Goal: Task Accomplishment & Management: Use online tool/utility

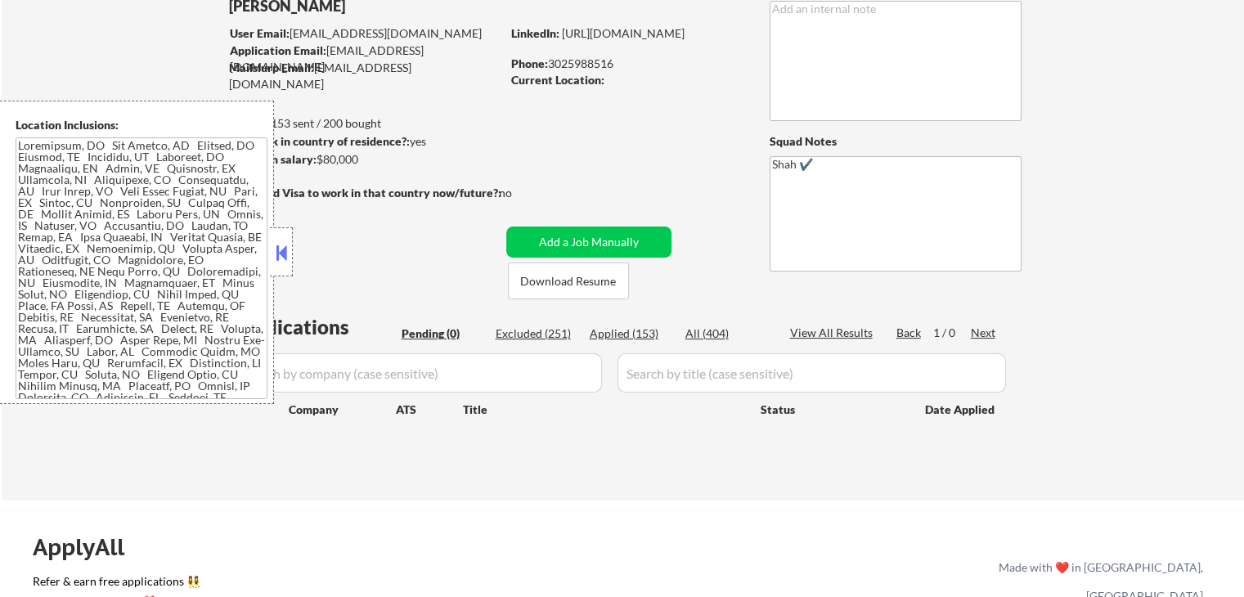
scroll to position [245, 0]
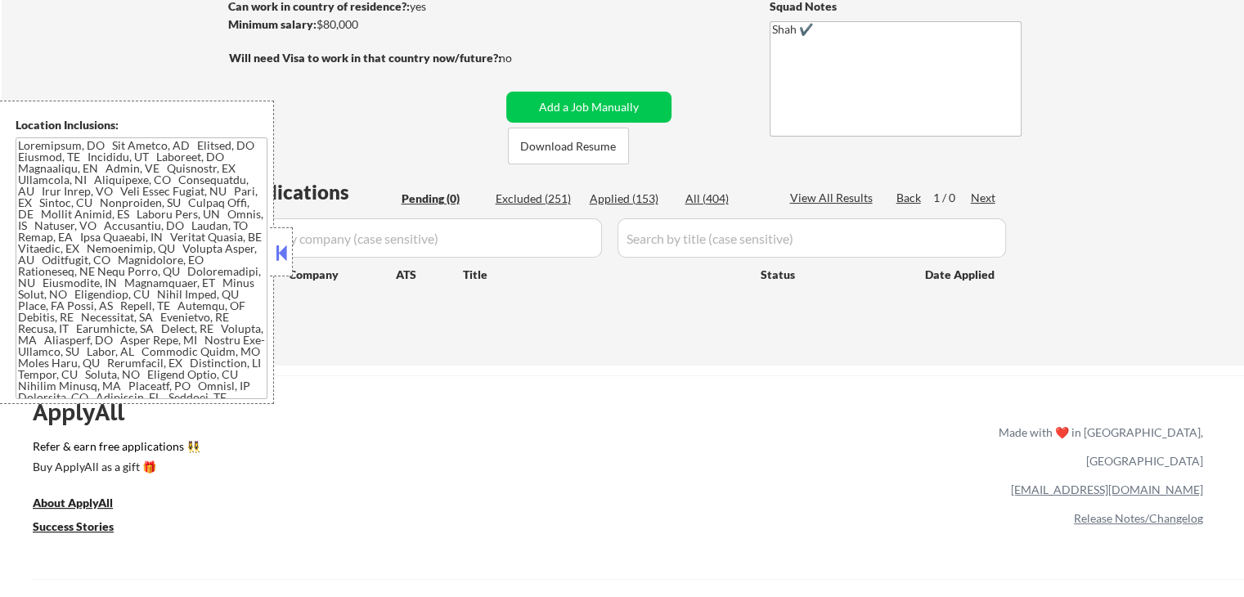
click at [281, 257] on button at bounding box center [281, 252] width 18 height 25
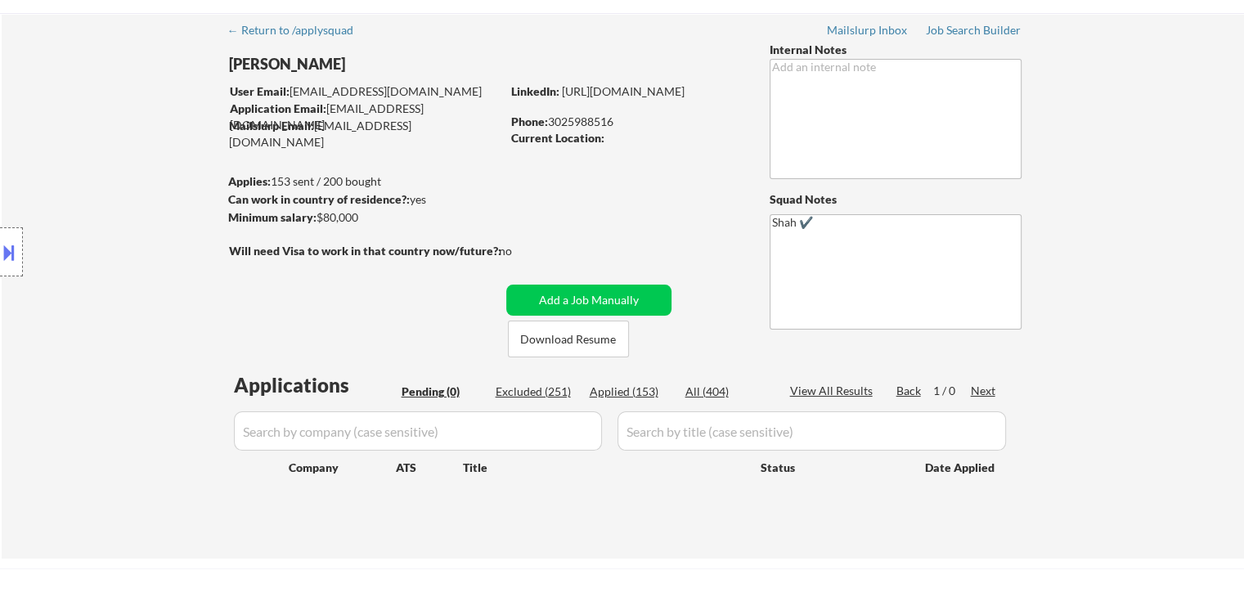
scroll to position [0, 0]
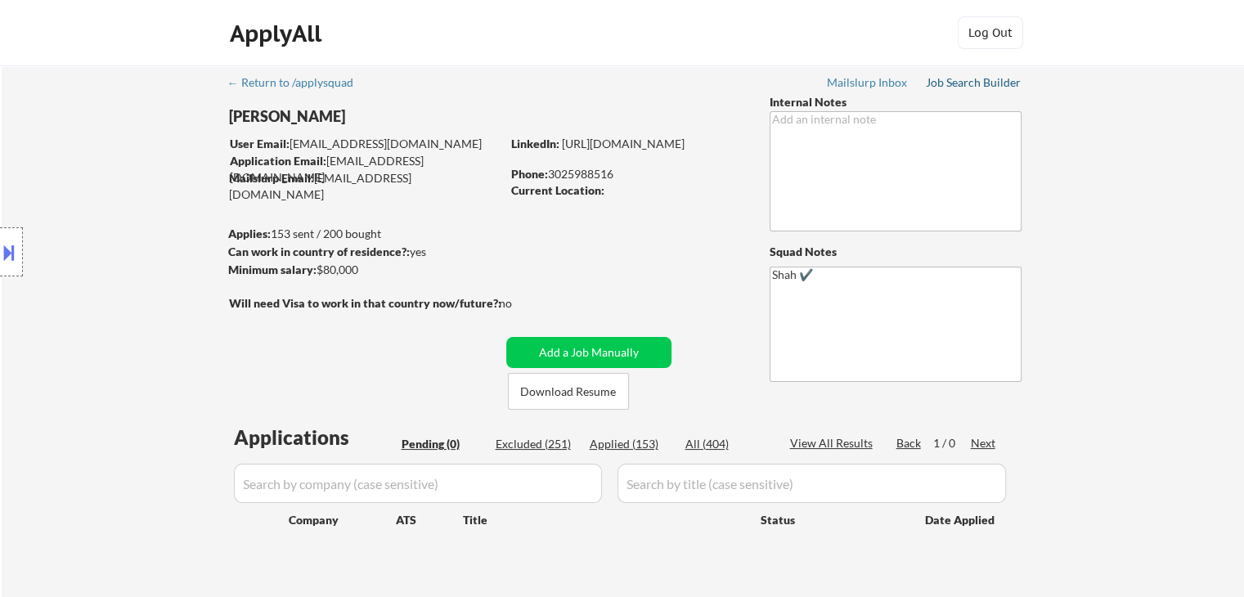
drag, startPoint x: 976, startPoint y: 83, endPoint x: 954, endPoint y: 110, distance: 34.9
click at [976, 83] on div "Job Search Builder" at bounding box center [974, 82] width 96 height 11
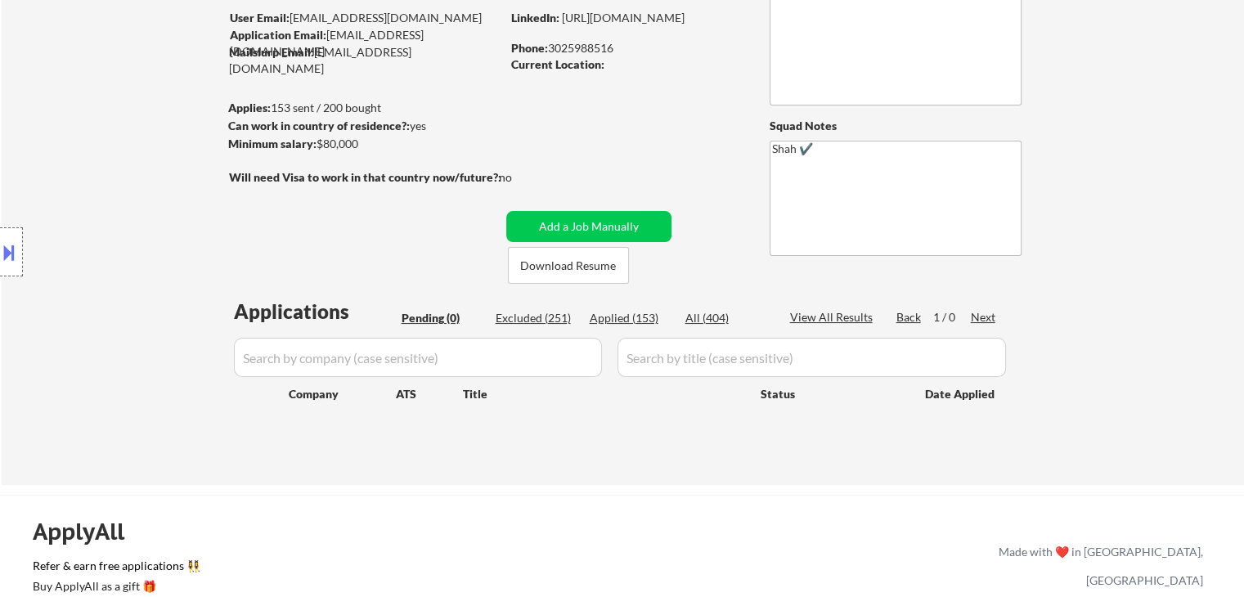
scroll to position [164, 0]
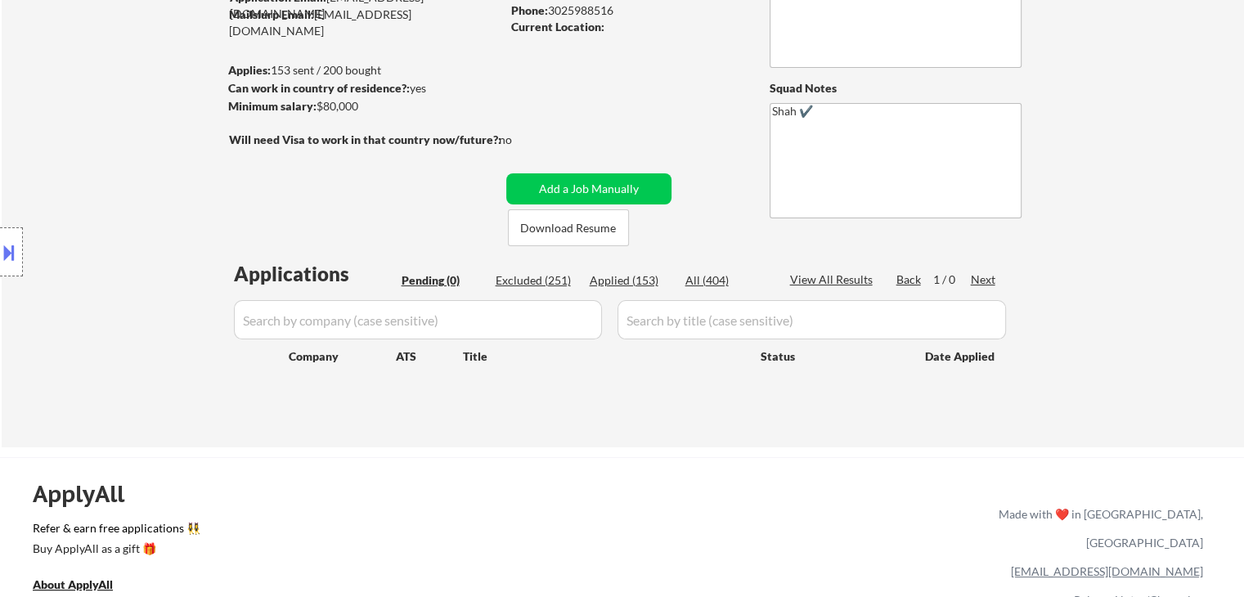
click at [115, 247] on div "Location Inclusions:" at bounding box center [146, 252] width 293 height 303
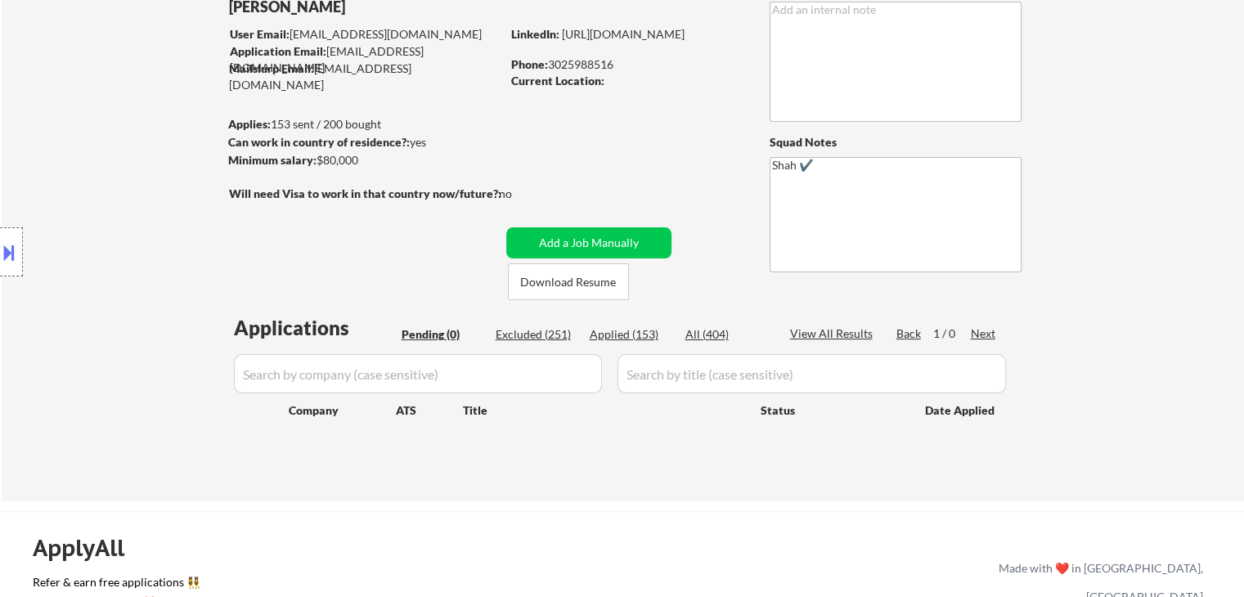
scroll to position [82, 0]
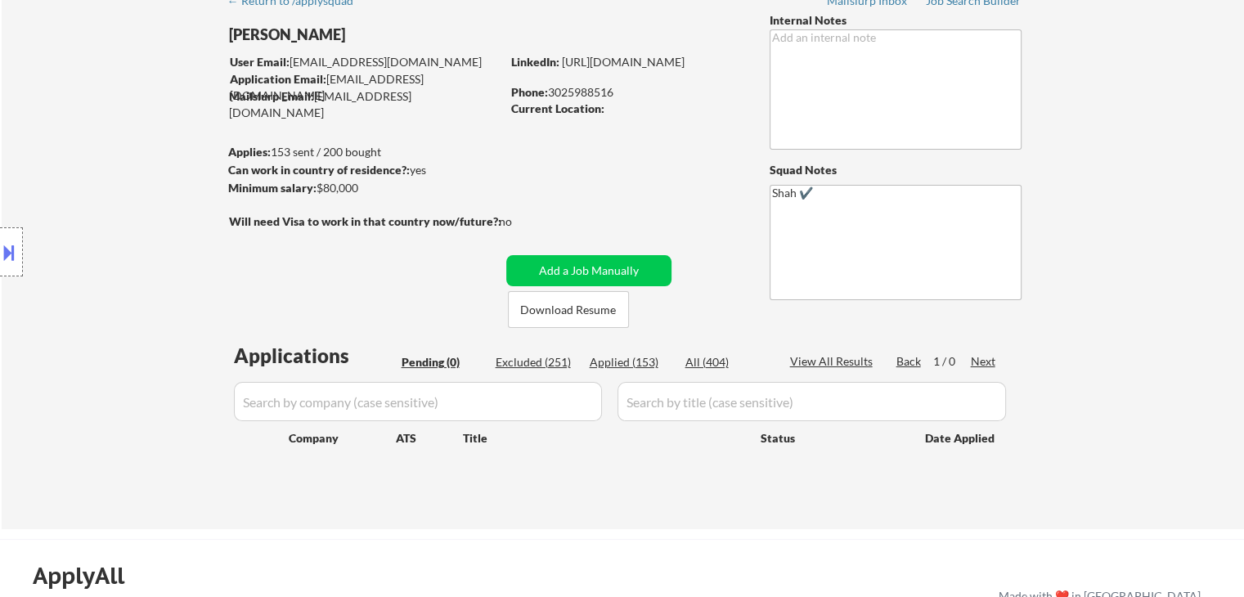
click at [160, 286] on div "Location Inclusions:" at bounding box center [146, 252] width 293 height 303
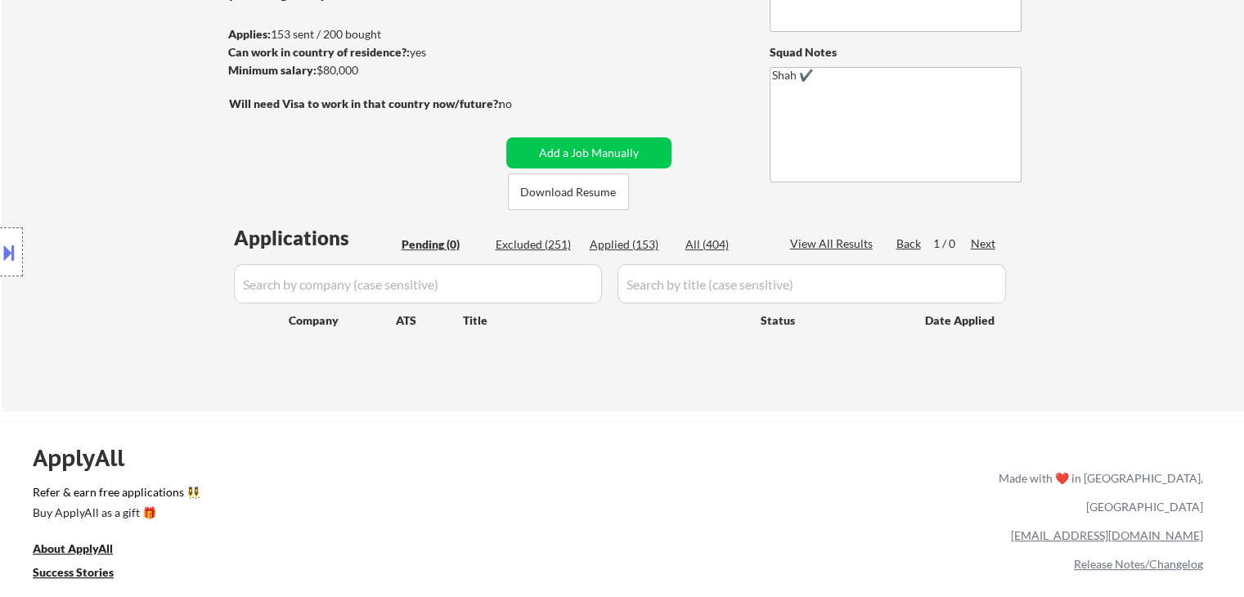
scroll to position [245, 0]
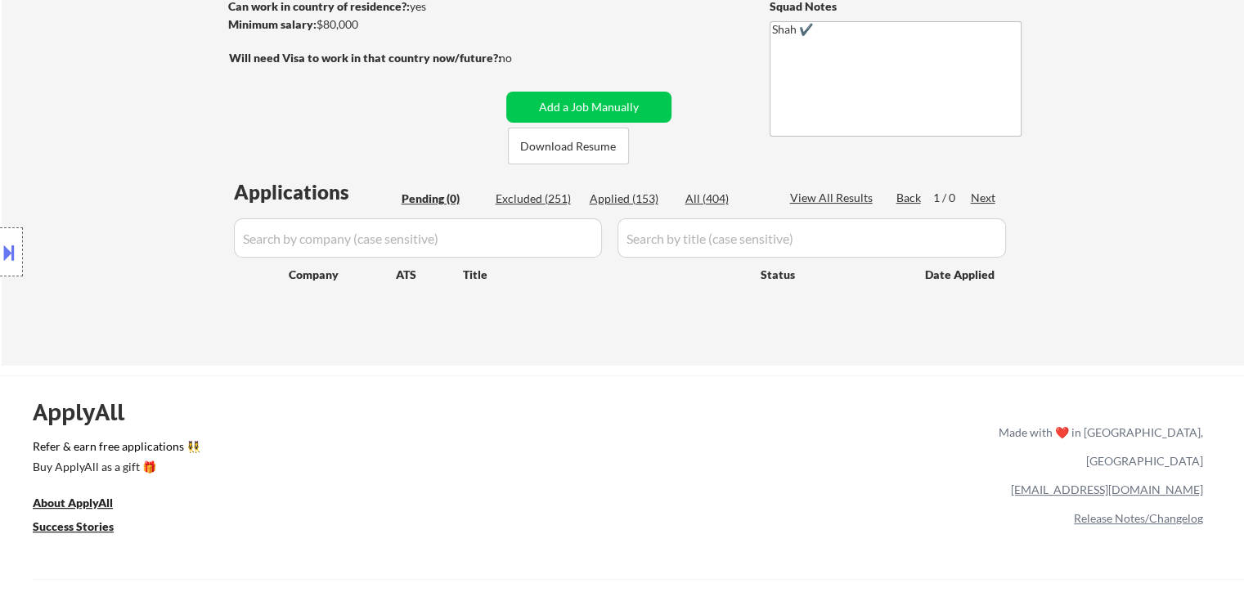
click at [524, 196] on div "Excluded (251)" at bounding box center [536, 199] width 82 height 16
select select ""excluded__location_""
select select ""excluded""
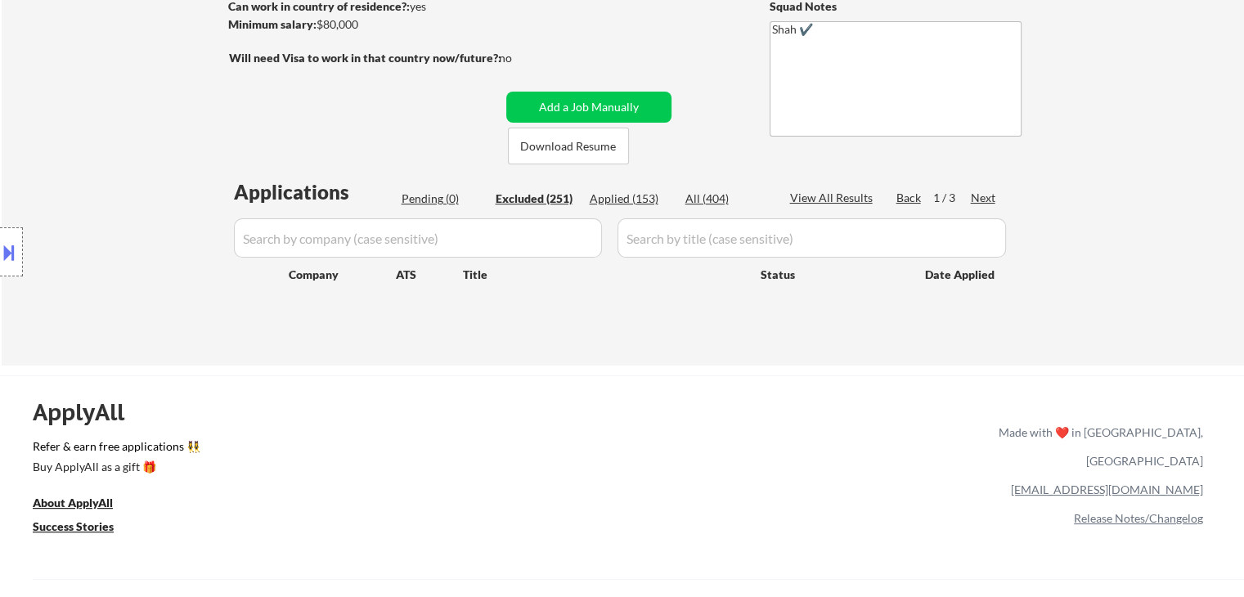
select select ""excluded__location_""
select select ""excluded""
select select ""excluded__other_""
select select ""excluded__location_""
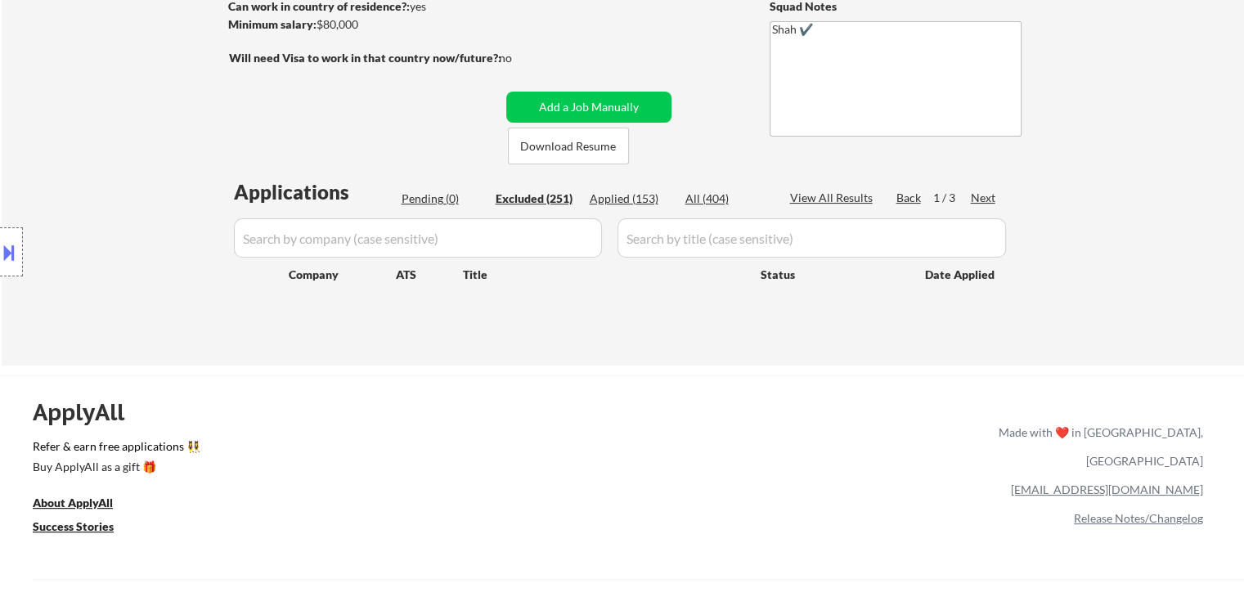
select select ""excluded__location_""
select select ""excluded__other_""
select select ""excluded__location_""
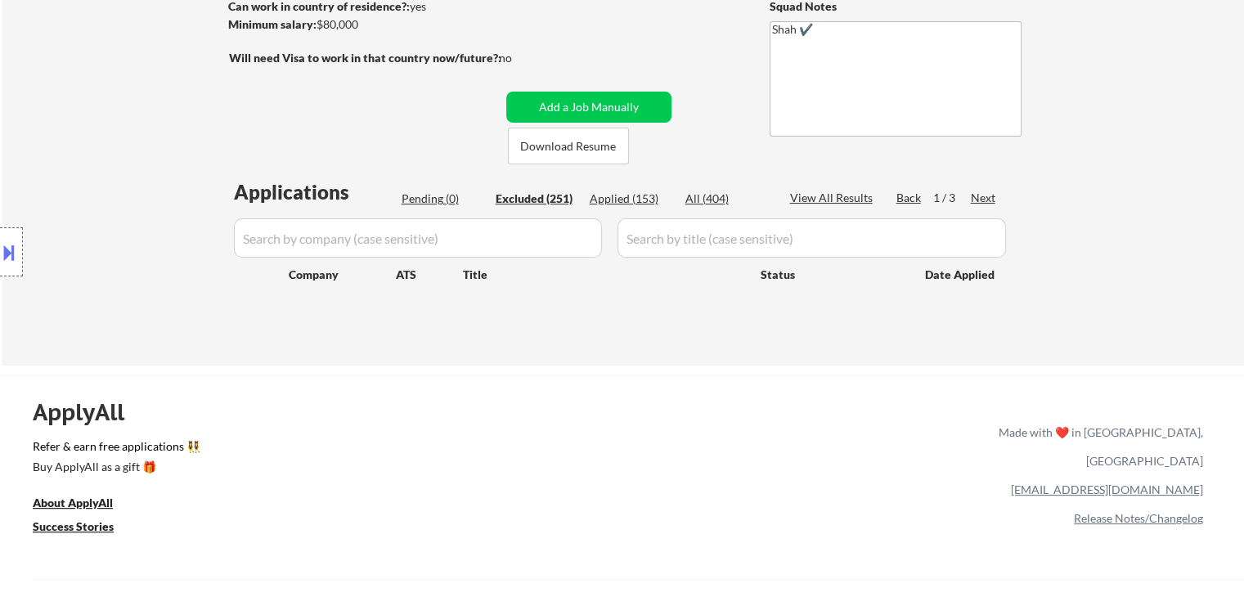
select select ""excluded__location_""
select select ""excluded""
select select ""excluded__expired_""
select select ""excluded""
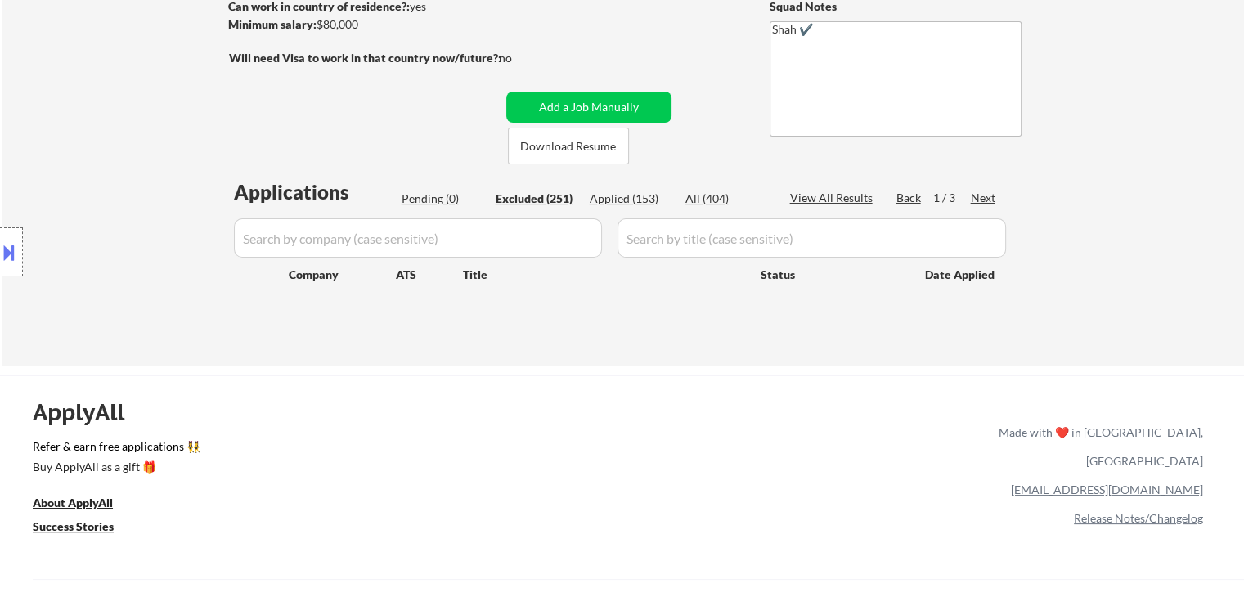
select select ""excluded__expired_""
select select ""excluded""
select select ""excluded__other_""
select select ""excluded__expired_""
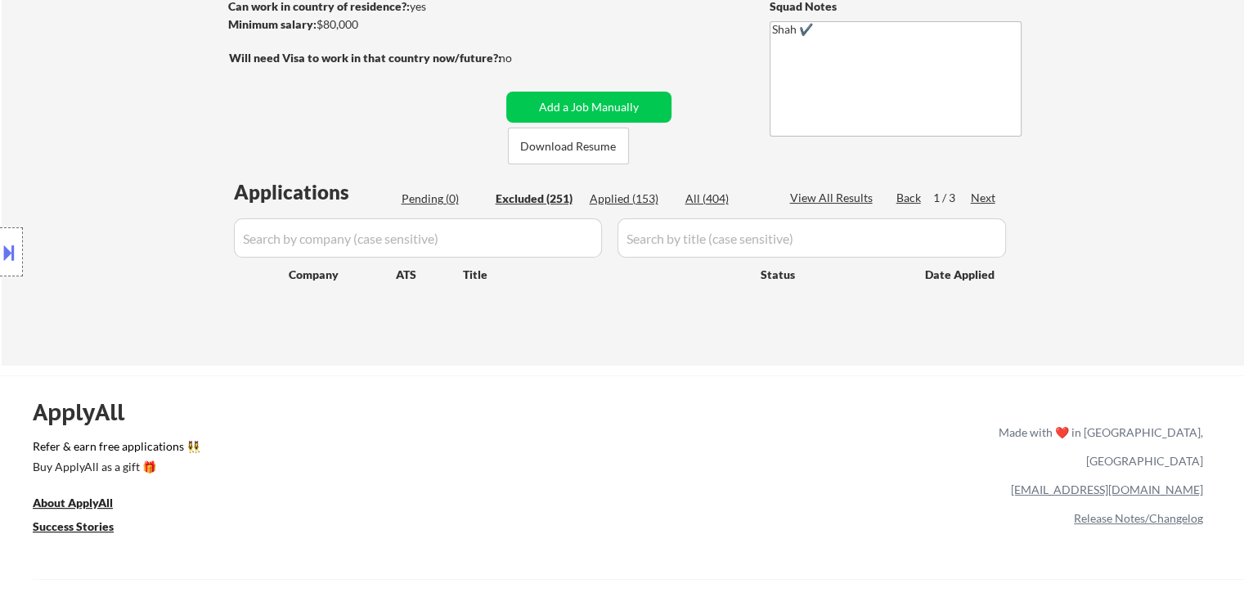
select select ""excluded""
select select ""excluded__location_""
select select ""excluded""
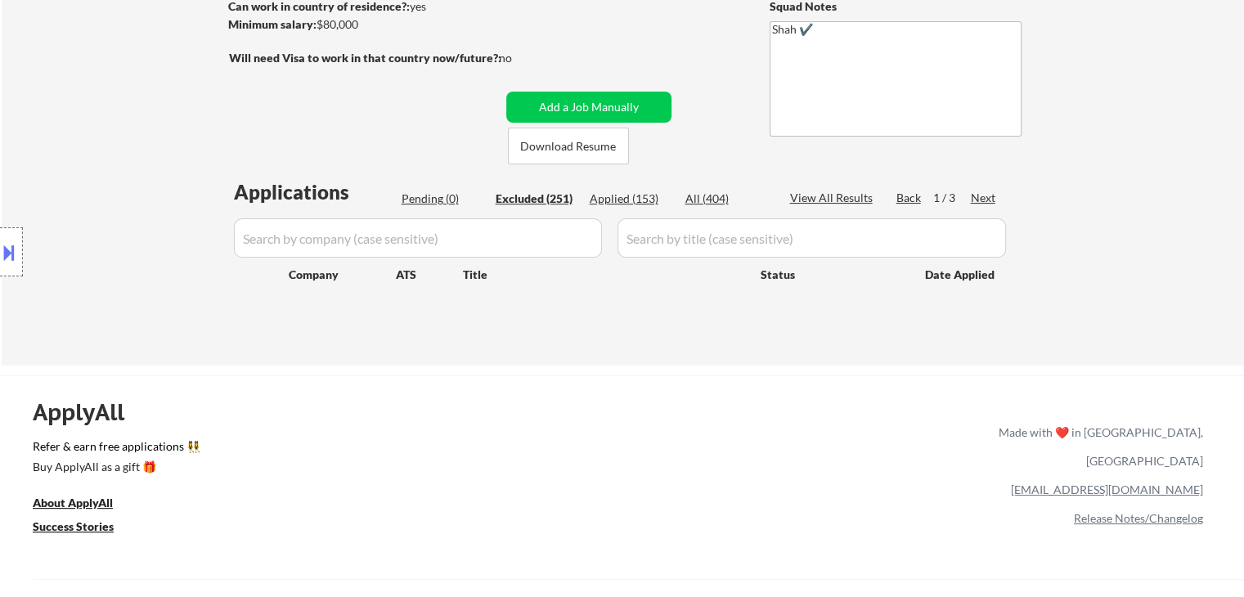
select select ""excluded__location_""
select select ""excluded""
select select ""excluded__location_""
select select ""excluded__expired_""
select select ""excluded""
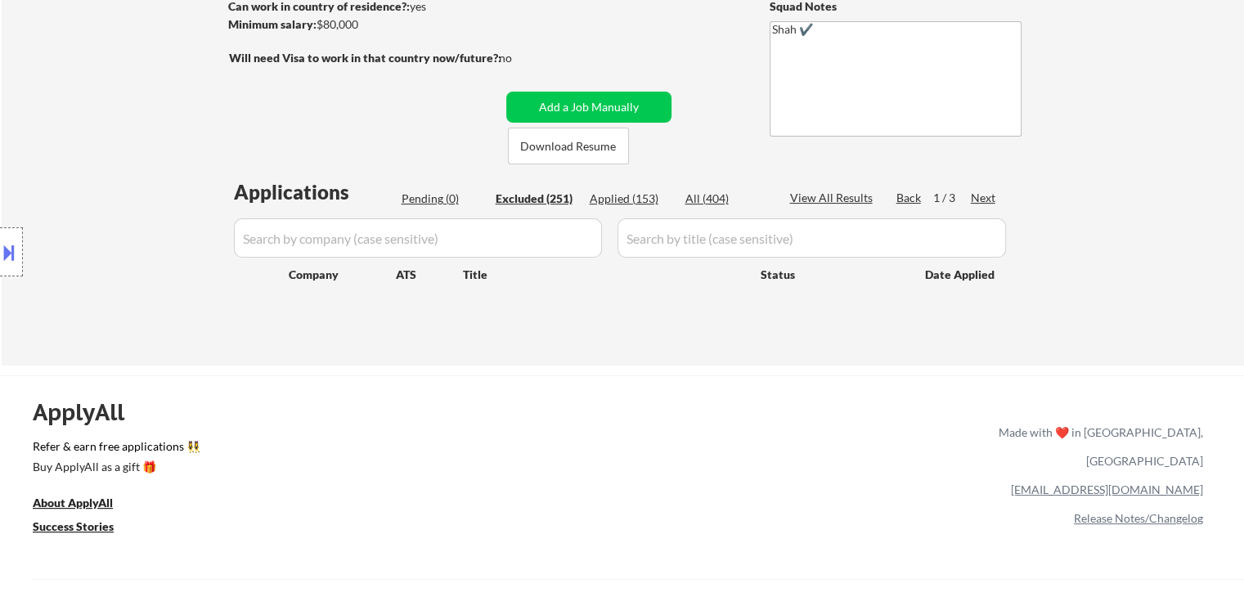
select select ""excluded__location_""
select select ""excluded""
select select ""excluded__other_""
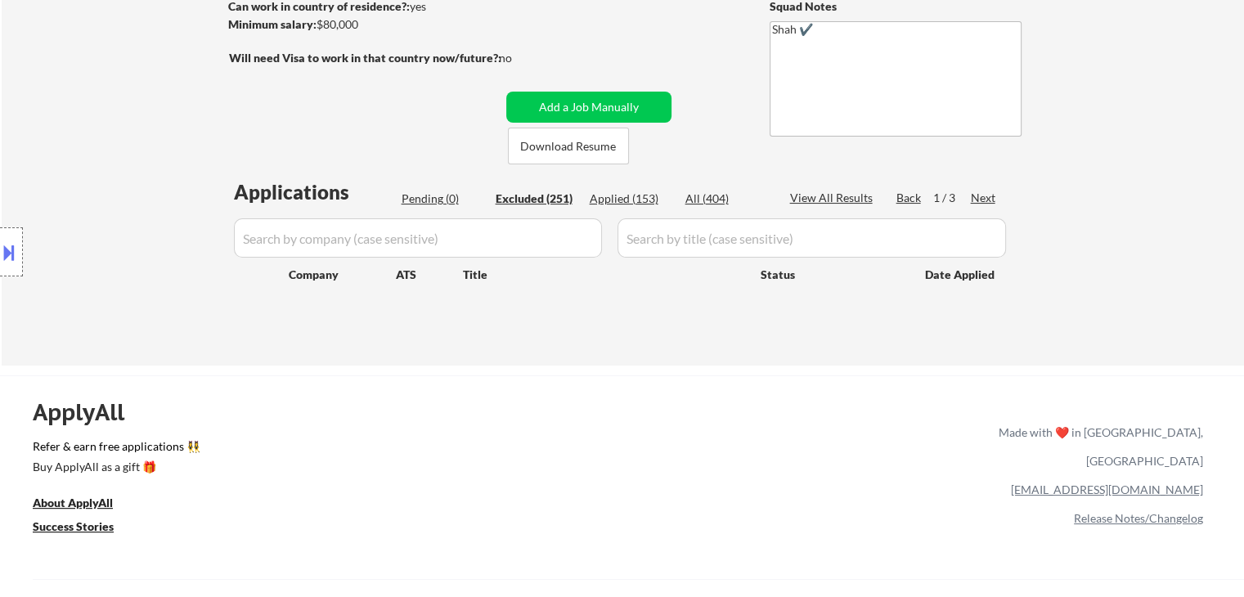
select select ""excluded__expired_""
select select ""excluded""
select select ""excluded__expired_""
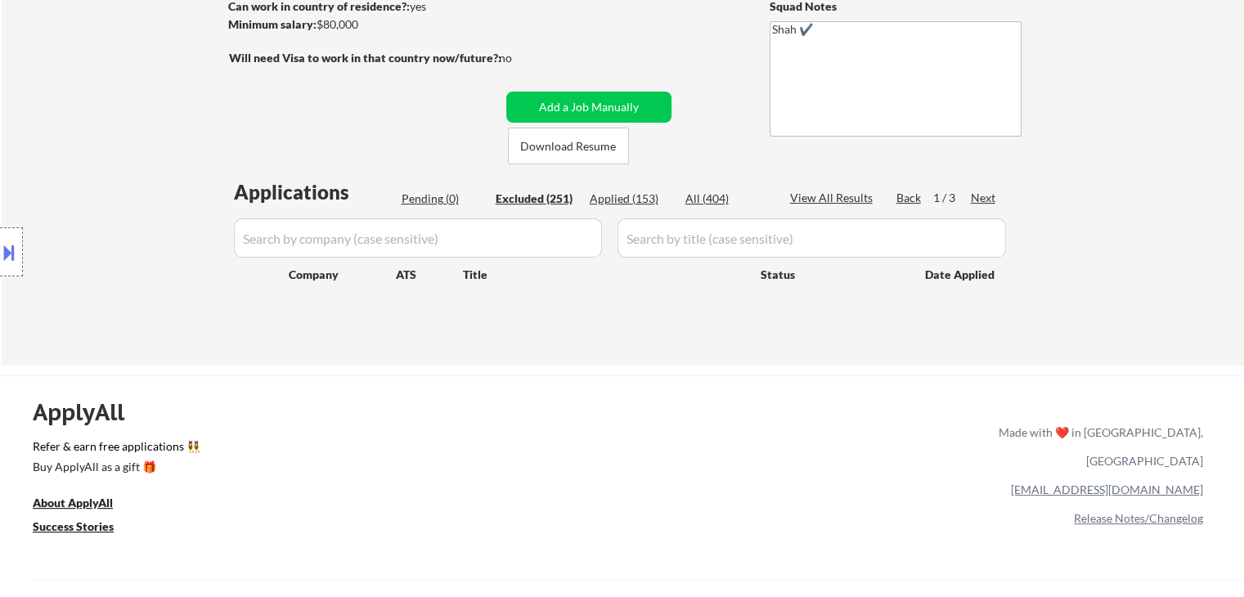
select select ""excluded__location_""
select select ""excluded__bad_match_""
select select ""excluded__other_""
select select ""excluded""
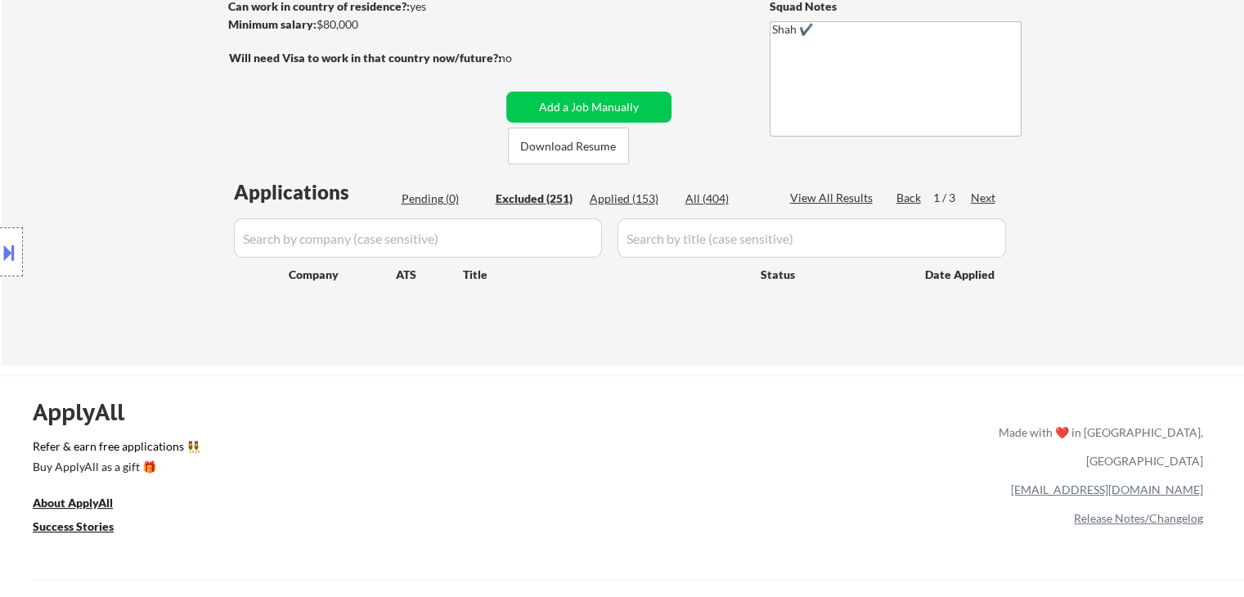
select select ""excluded__location_""
select select ""excluded""
select select ""excluded__location_""
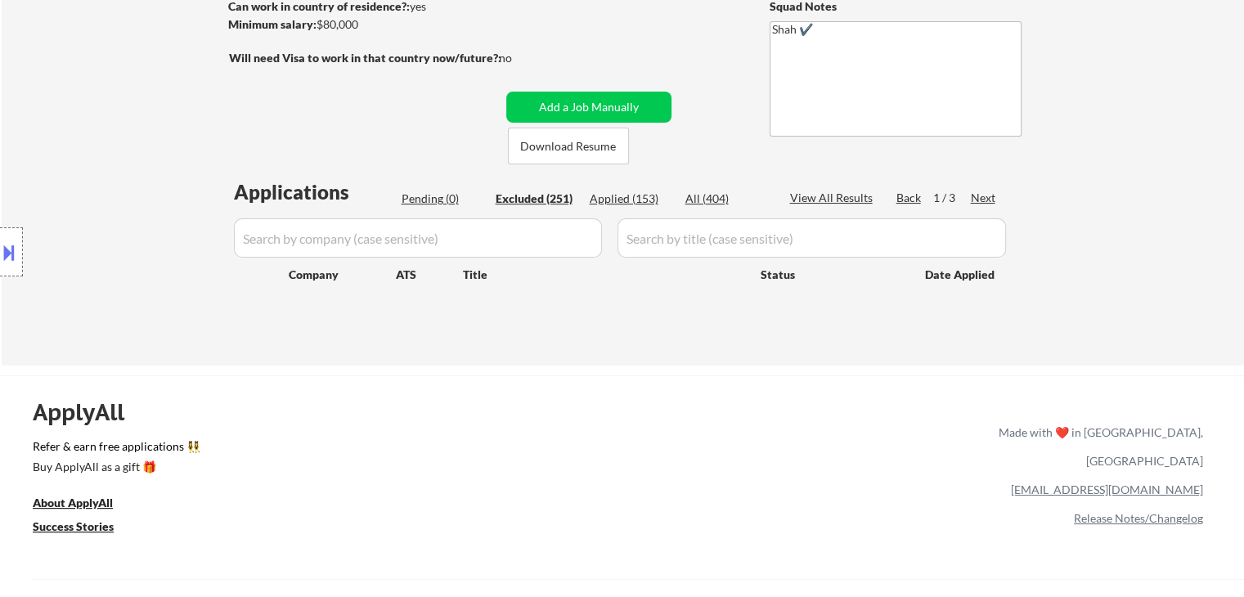
select select ""excluded__other_""
select select ""excluded__expired_""
select select ""excluded""
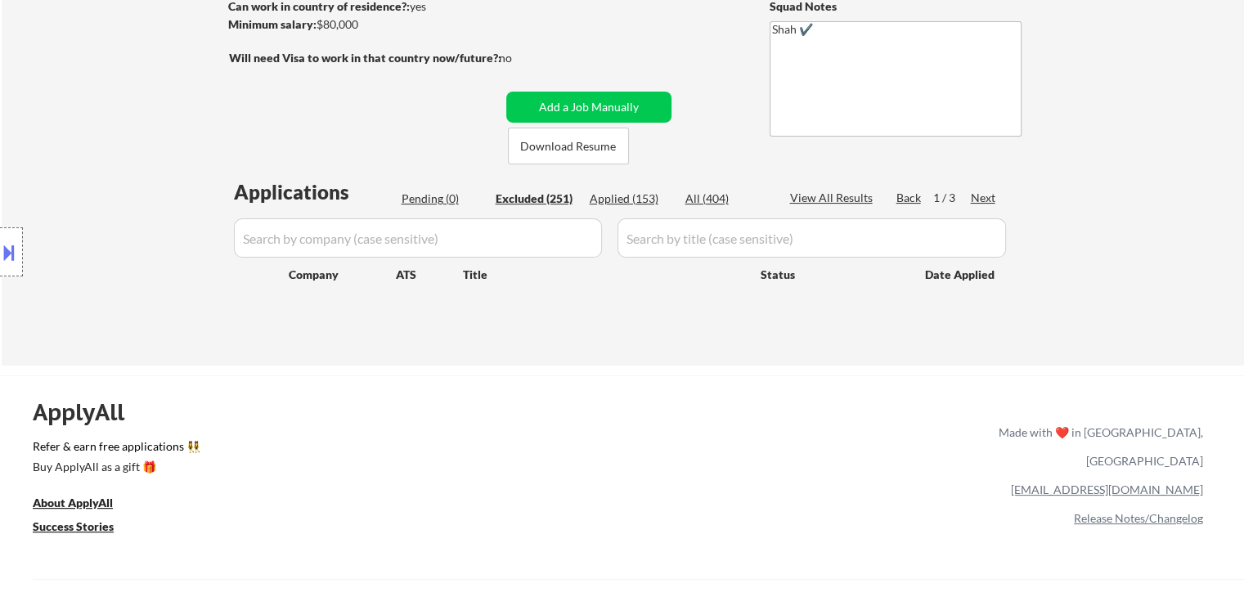
select select ""excluded__expired_""
select select ""excluded__other_""
select select ""excluded""
select select ""excluded__expired_""
select select ""excluded__other_""
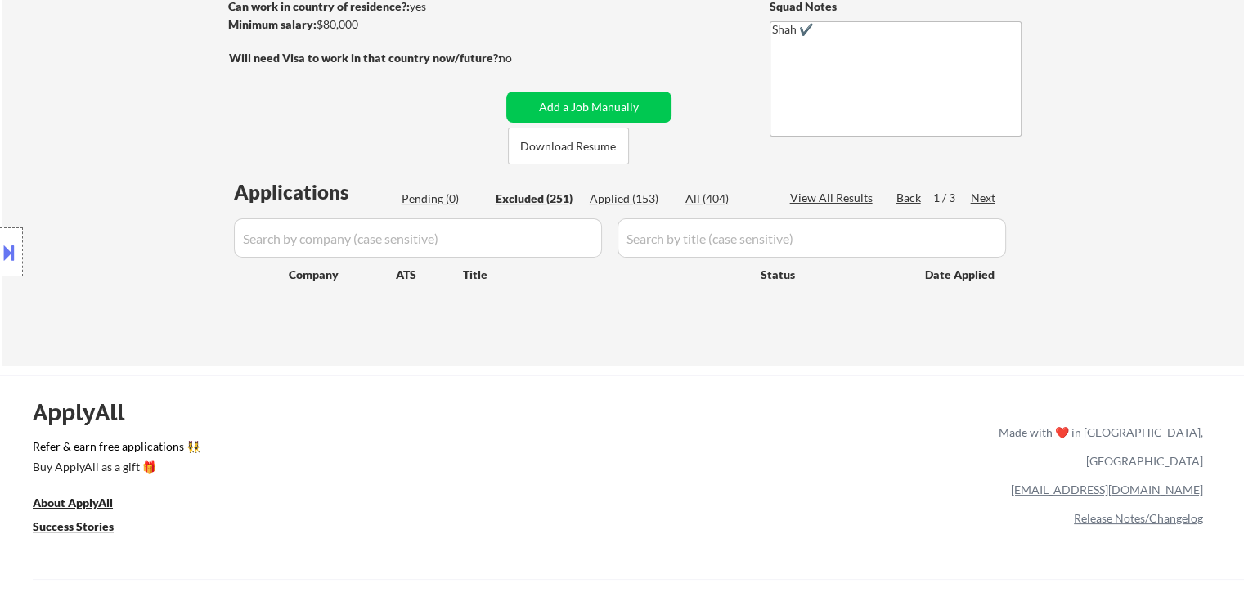
select select ""excluded__location_""
select select ""excluded__expired_""
select select ""excluded""
select select ""excluded__location_""
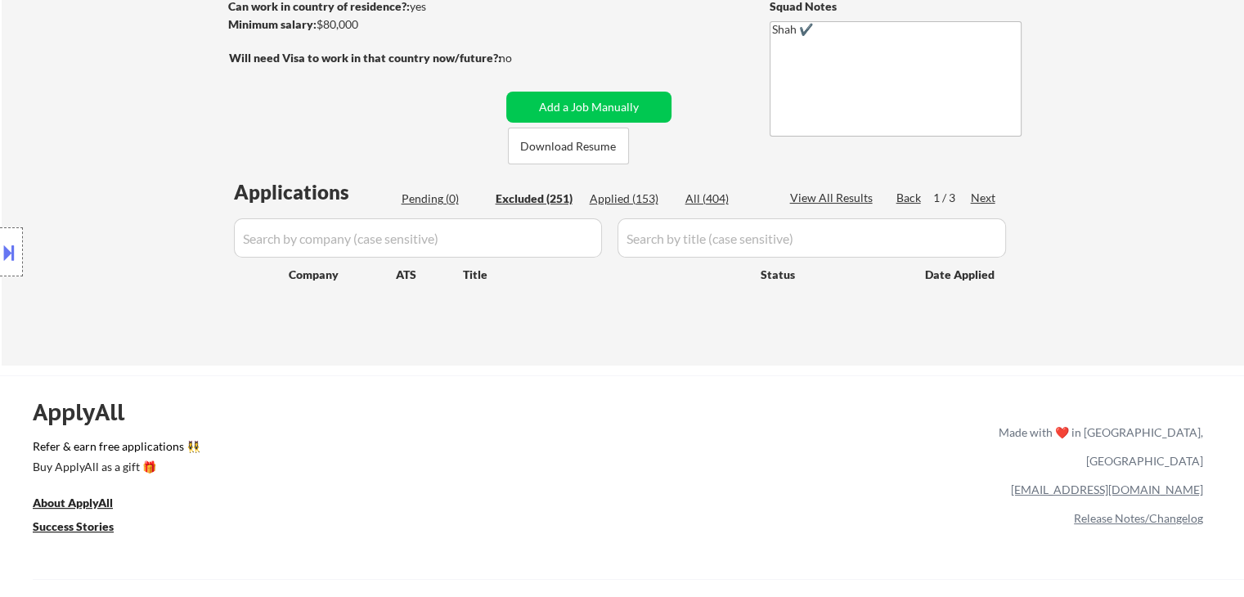
select select ""excluded__location_""
select select ""excluded__other_""
select select ""excluded__location_""
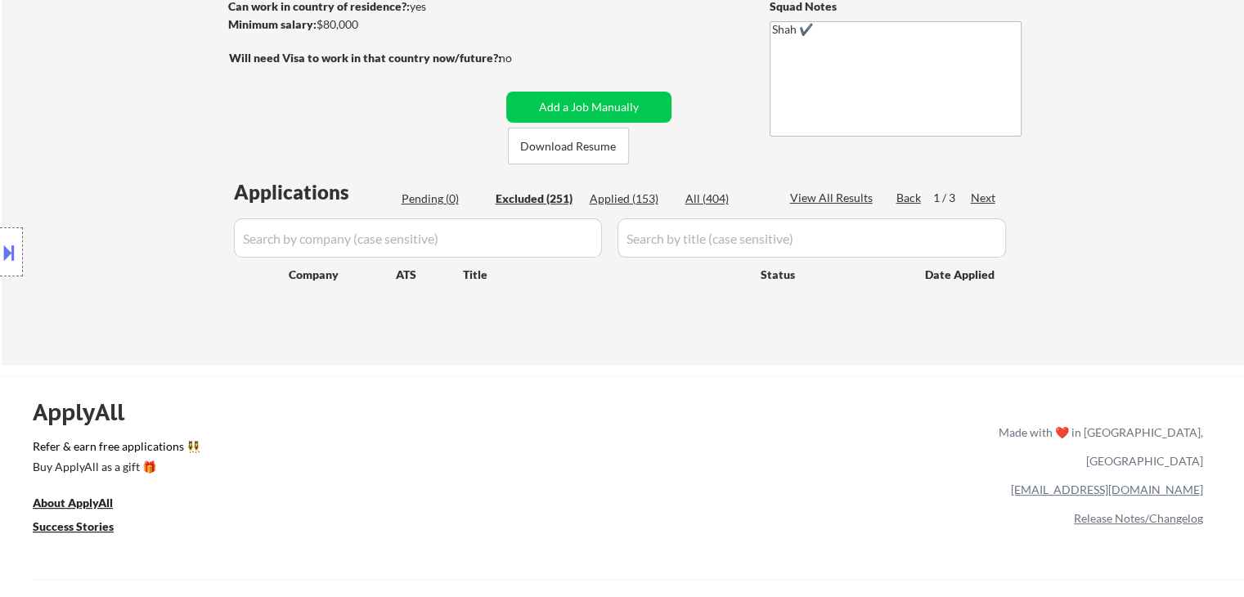
select select ""excluded__expired_""
select select ""excluded__location_""
select select ""excluded__expired_""
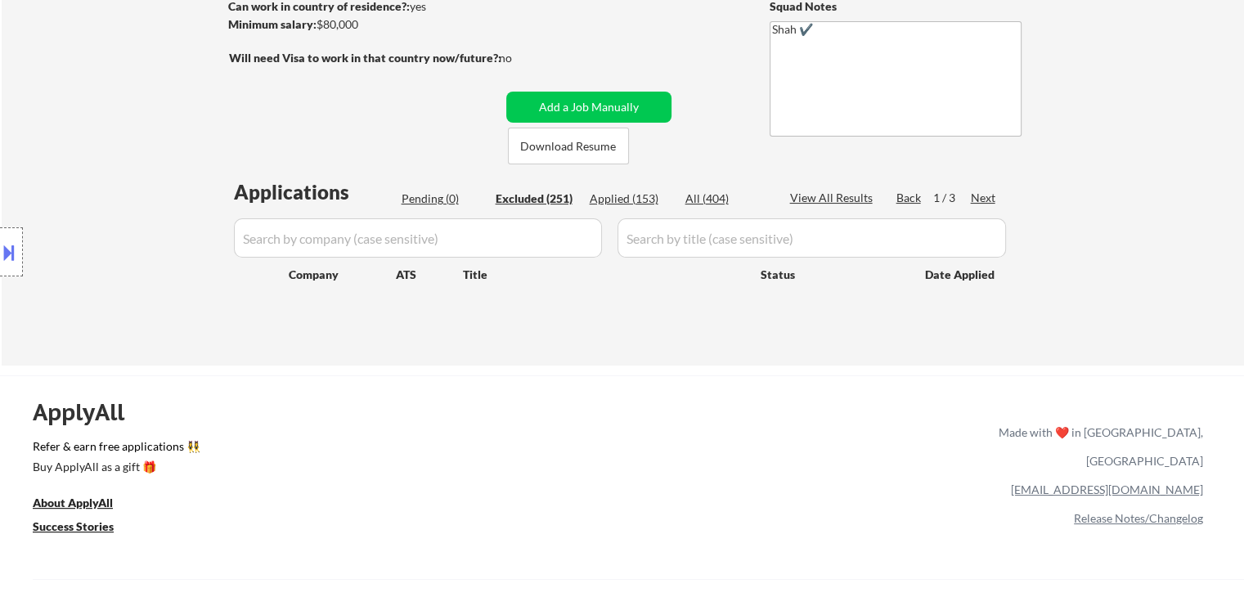
select select ""excluded__expired_""
select select ""excluded__location_""
select select ""excluded""
select select ""excluded__location_""
select select ""excluded__other_""
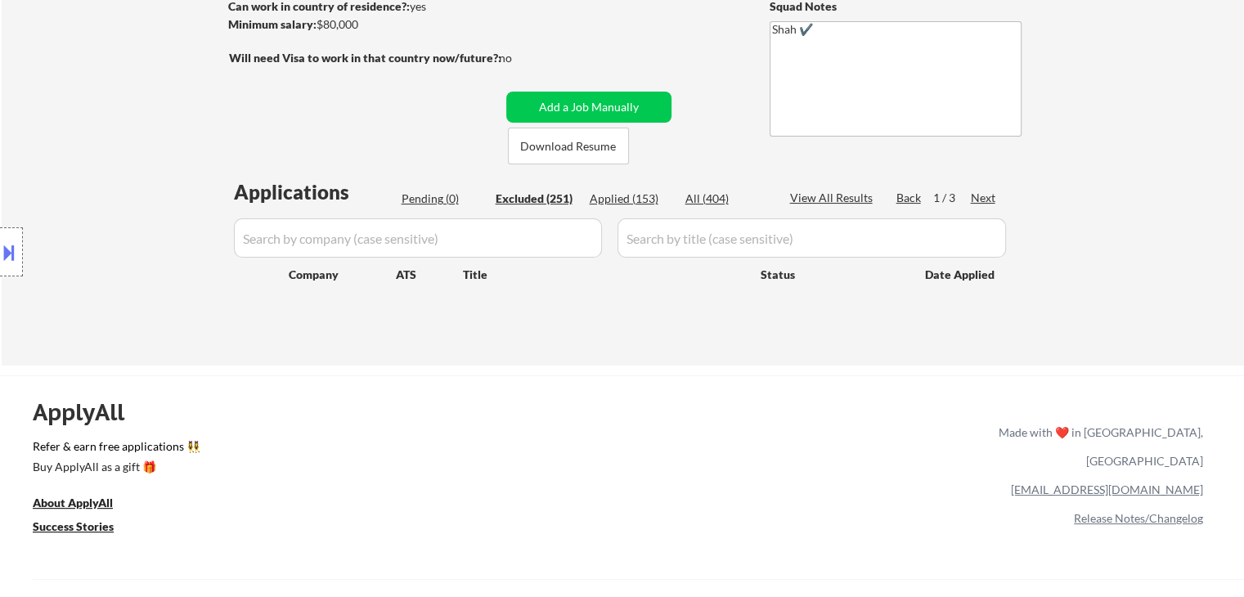
select select ""excluded__other_""
select select ""excluded__location_""
select select ""excluded__other_""
select select ""excluded""
select select ""excluded__location_""
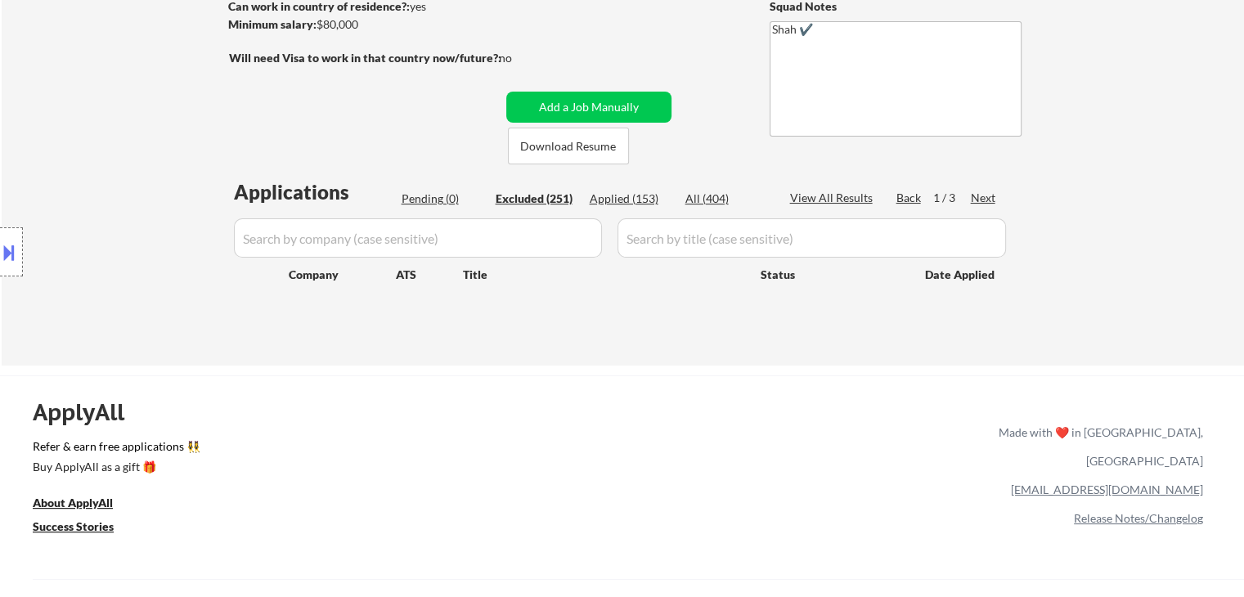
select select ""excluded__expired_""
select select ""excluded""
select select ""excluded__expired_""
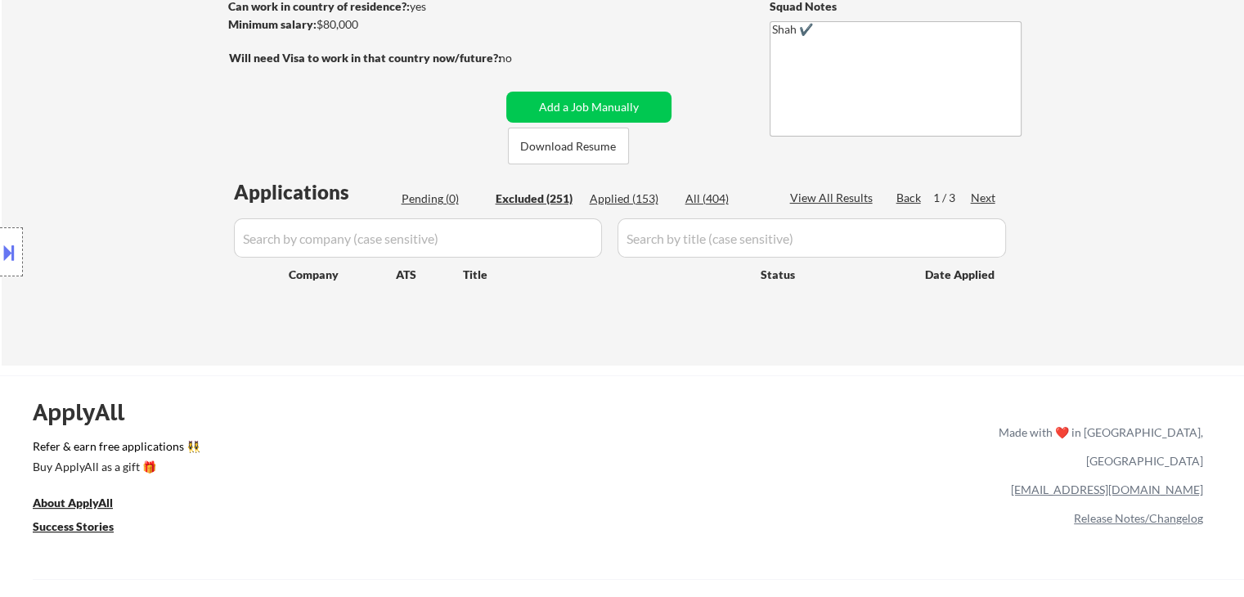
select select ""excluded__location_""
select select ""excluded""
select select ""excluded__expired_""
select select ""excluded__other_""
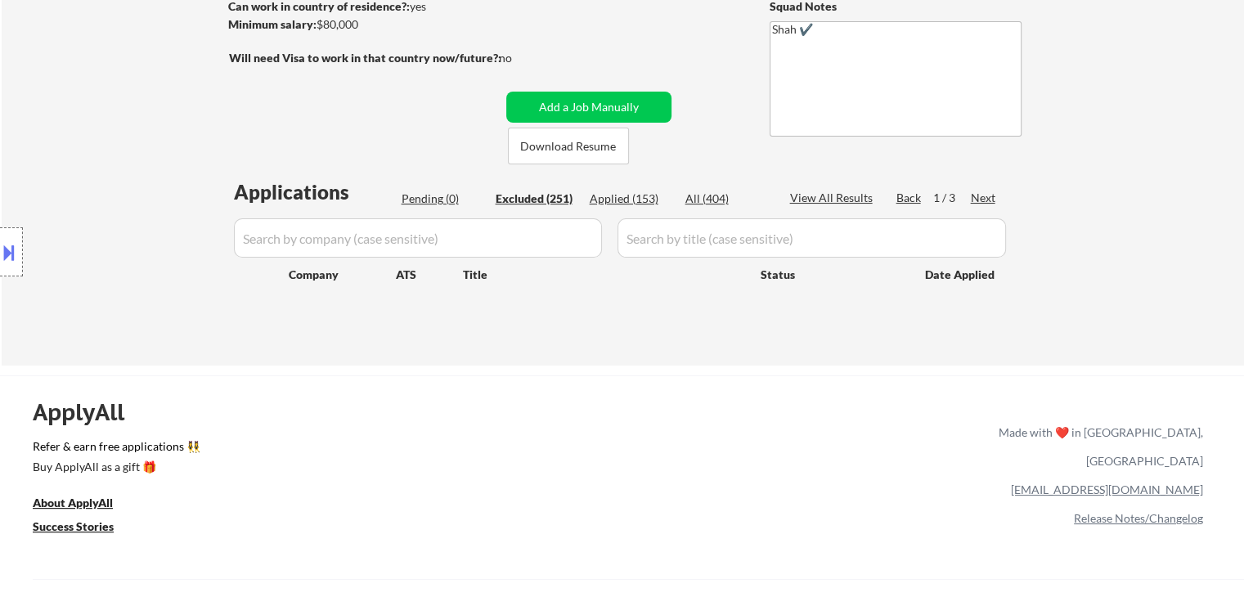
select select ""excluded__location_""
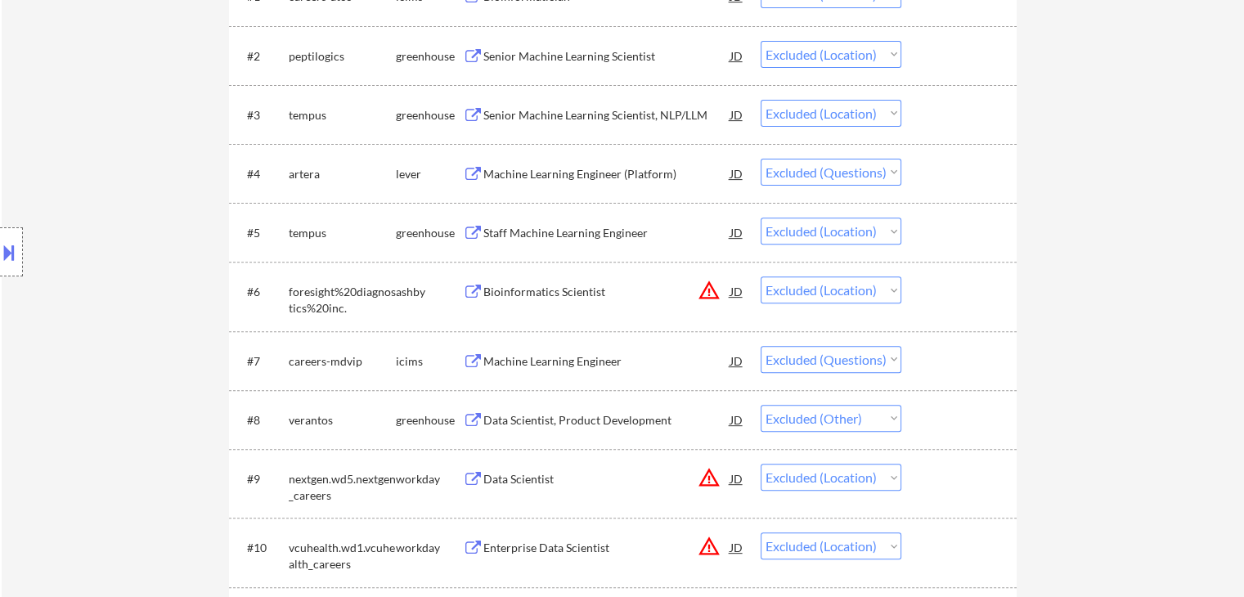
scroll to position [818, 0]
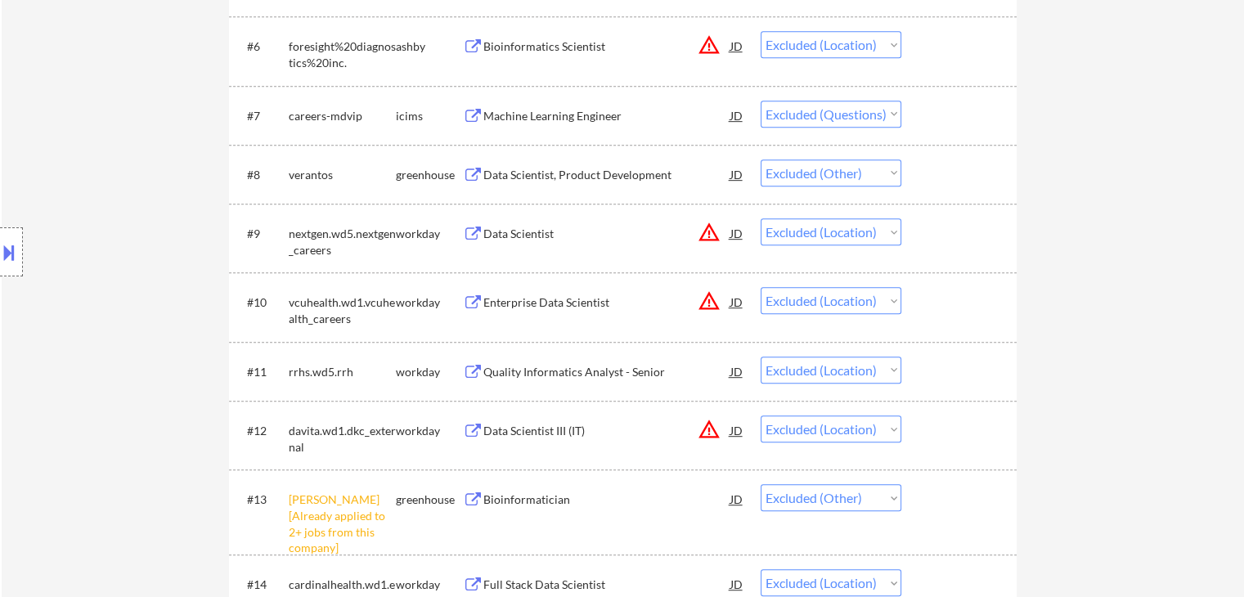
click at [11, 249] on button at bounding box center [9, 252] width 18 height 27
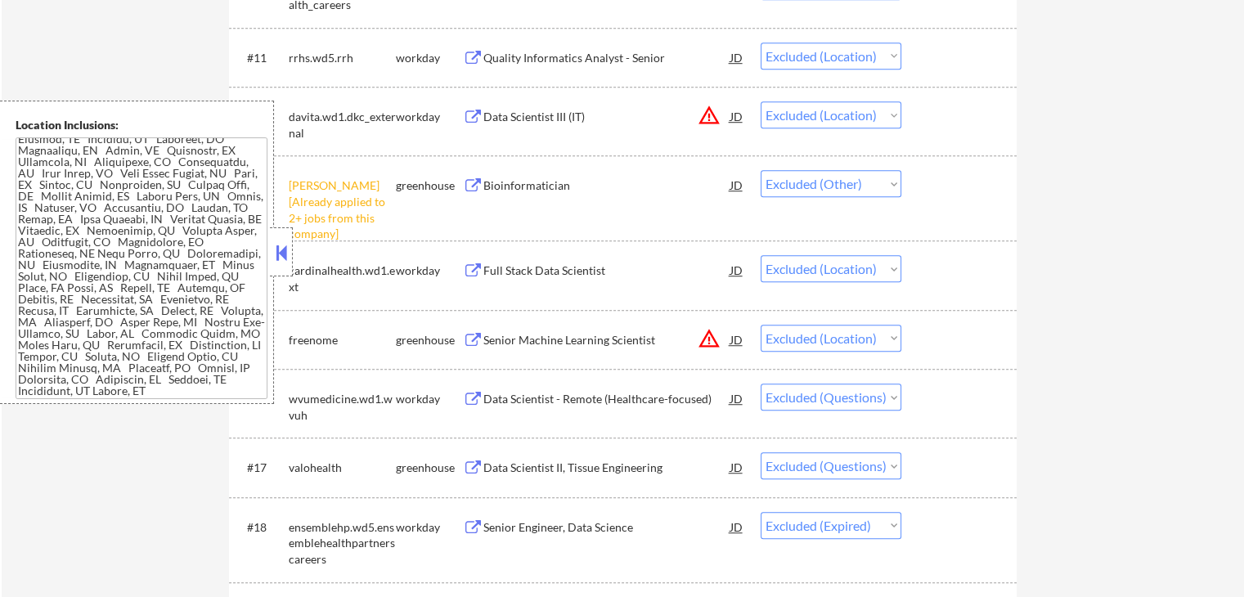
scroll to position [1145, 0]
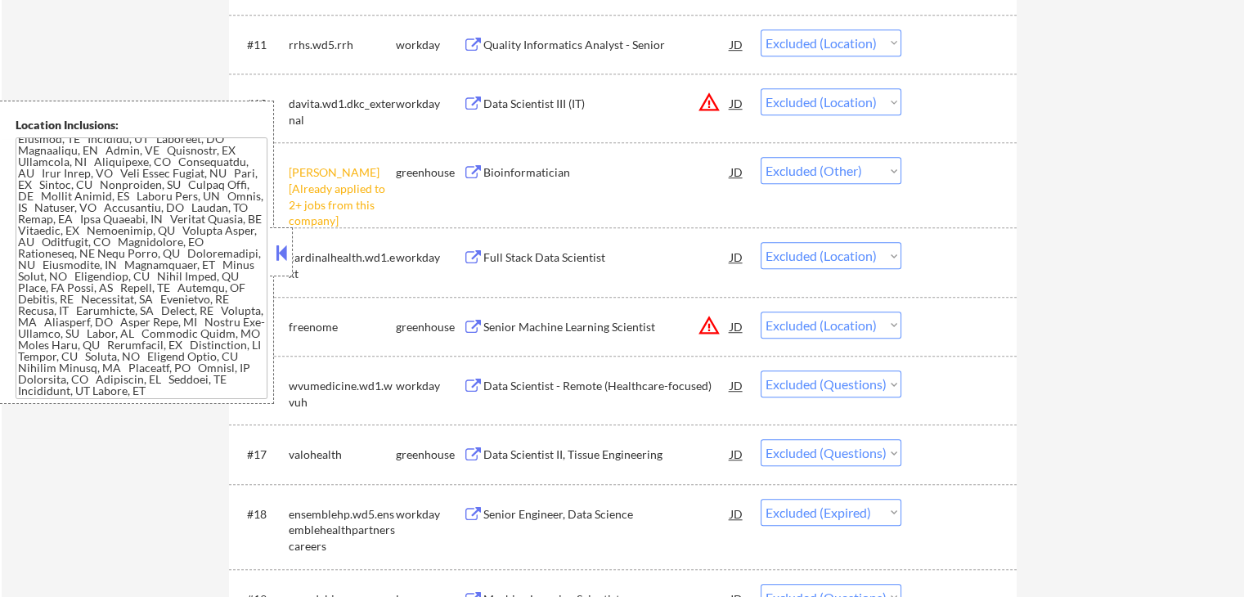
click at [280, 259] on button at bounding box center [281, 252] width 18 height 25
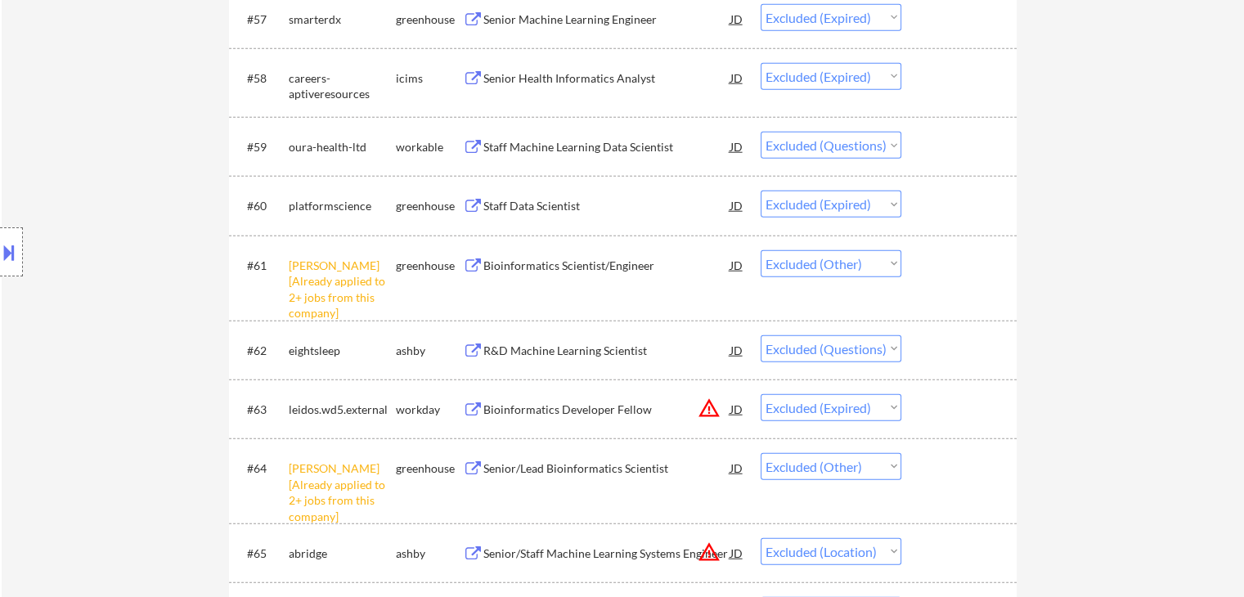
scroll to position [4824, 0]
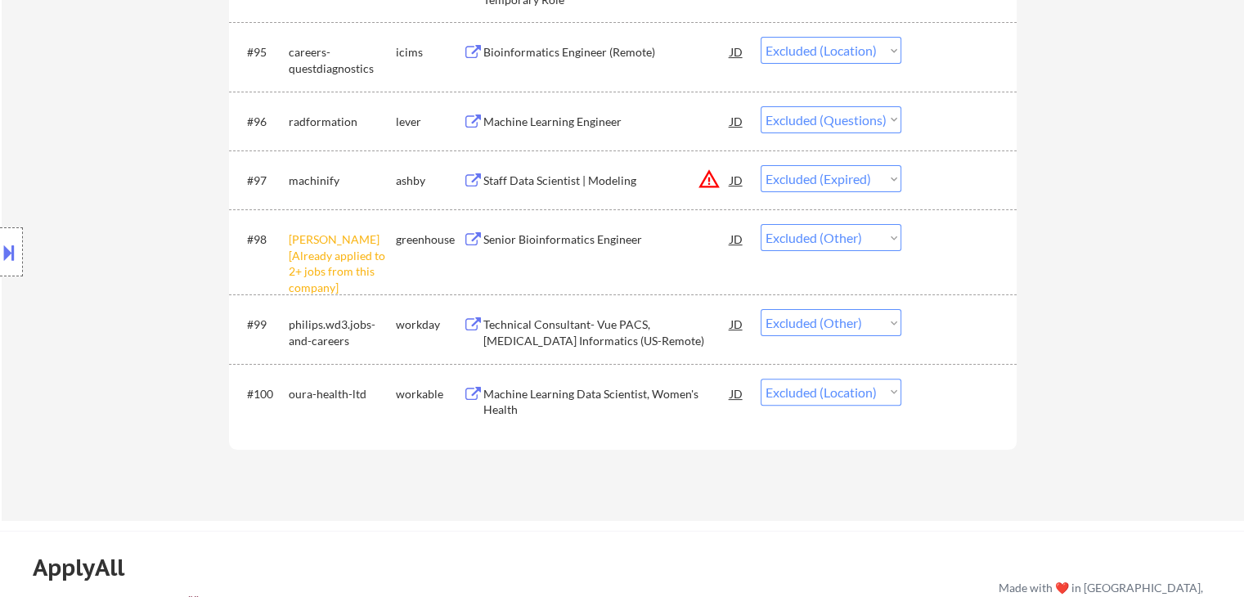
scroll to position [6459, 0]
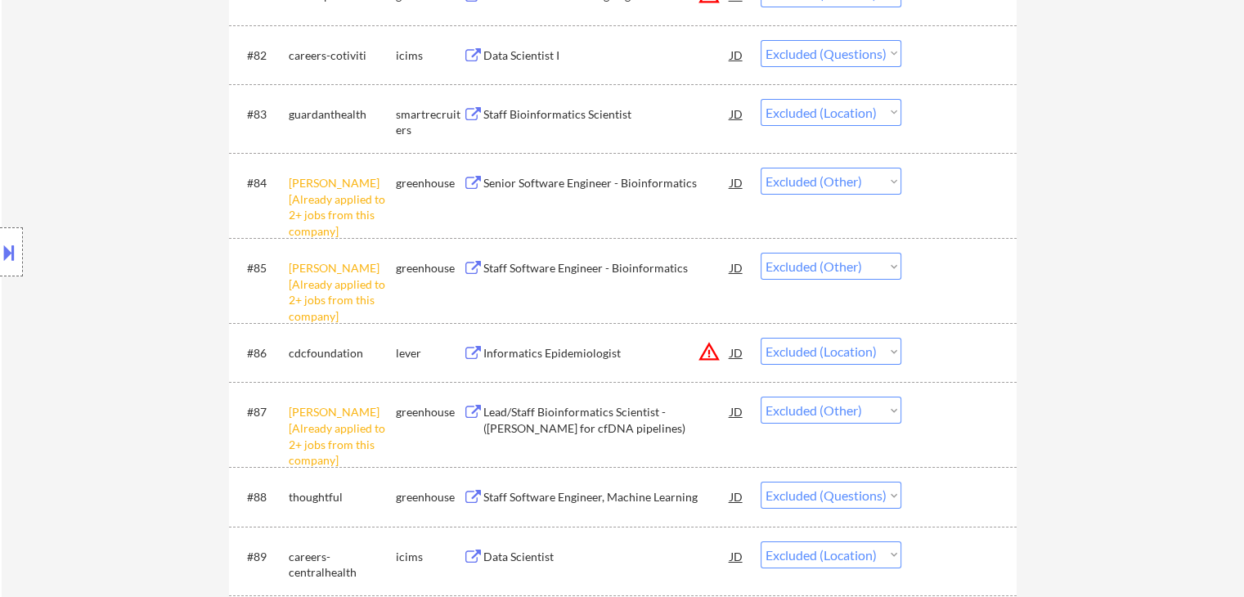
scroll to position [5642, 0]
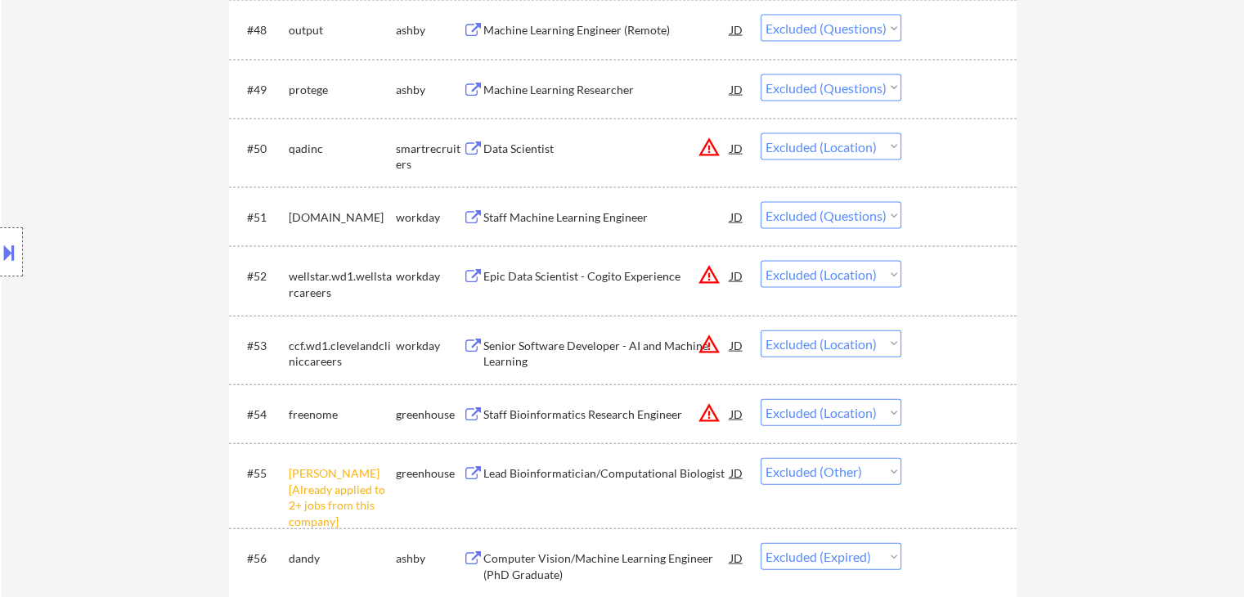
scroll to position [3516, 0]
